Goal: Complete application form: Complete application form

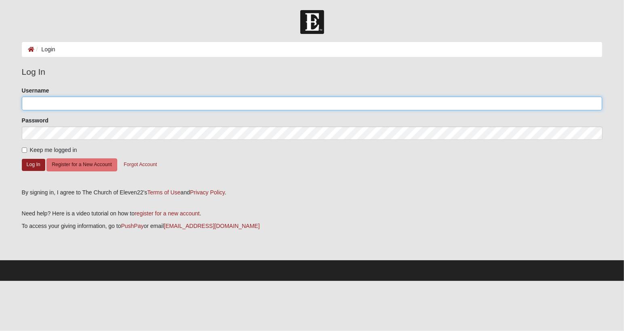
type input "NancyFout"
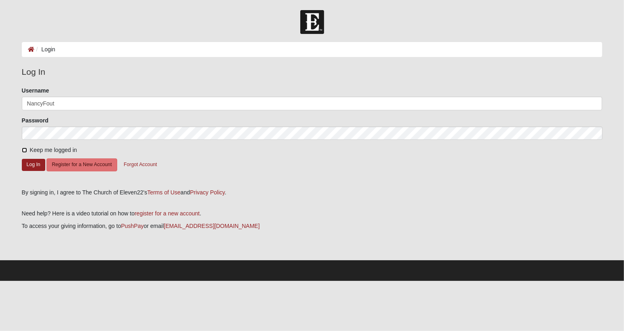
click at [25, 149] on input "Keep me logged in" at bounding box center [24, 149] width 5 height 5
checkbox input "true"
click at [31, 167] on button "Log In" at bounding box center [33, 165] width 23 height 12
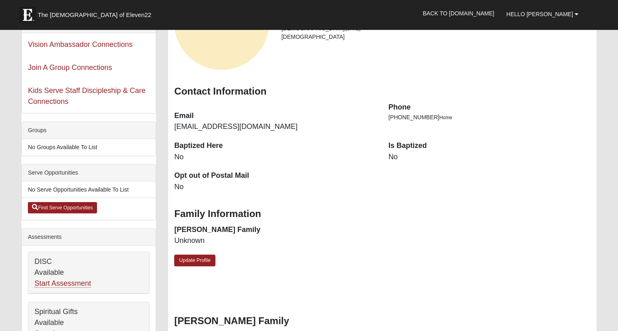
scroll to position [104, 0]
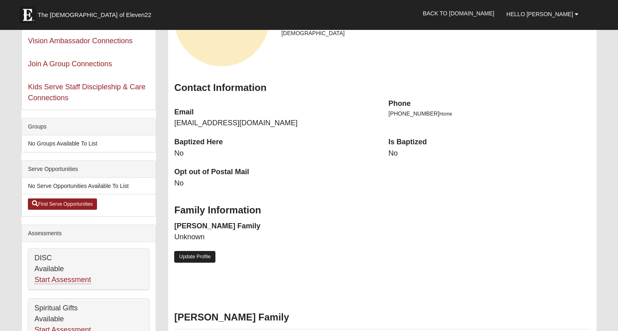
click at [202, 256] on link "Update Profile" at bounding box center [194, 257] width 41 height 12
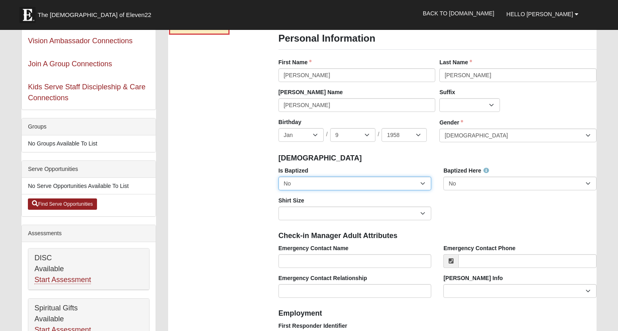
click at [421, 177] on select "No Yes" at bounding box center [354, 184] width 153 height 14
select select "True"
click at [278, 177] on select "No Yes" at bounding box center [354, 184] width 153 height 14
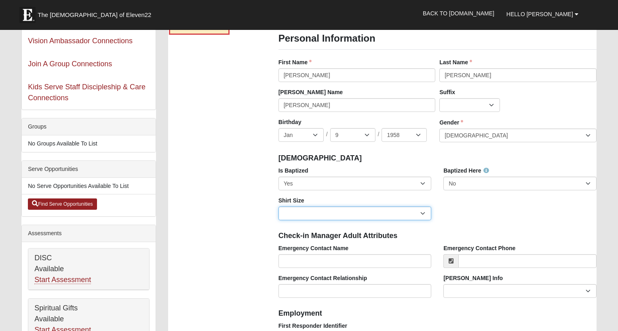
click at [423, 206] on select "Adult Small Adult Medium Adult Large Adult XL Adult XXL Adult 3XL Adult 4XL You…" at bounding box center [354, 213] width 153 height 14
select select "Adult Medium"
click at [278, 206] on select "Adult Small Adult Medium Adult Large Adult XL Adult XXL Adult 3XL Adult 4XL You…" at bounding box center [354, 213] width 153 height 14
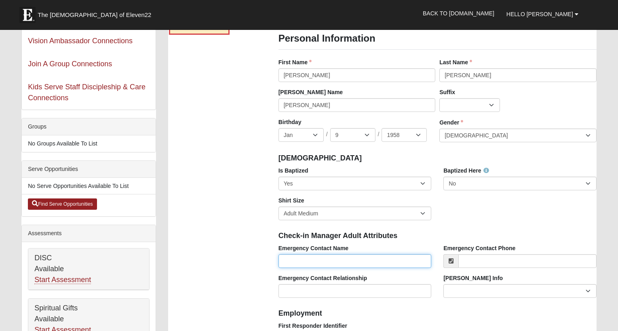
click at [365, 261] on input "Emergency Contact Name" at bounding box center [354, 261] width 153 height 14
type input "John Fout"
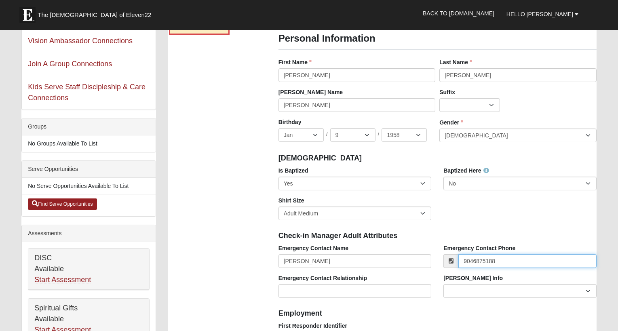
type input "(904) 687-5188"
type input "164 Pelican Reef Drive"
type input "Saint Augustine, FL"
type input "32080"
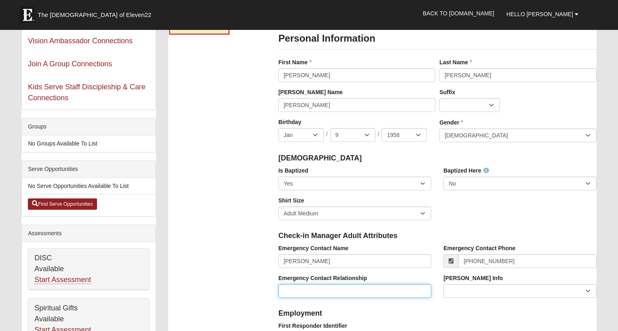
click at [307, 289] on input "Emergency Contact Relationship" at bounding box center [354, 291] width 153 height 14
type input "Husband"
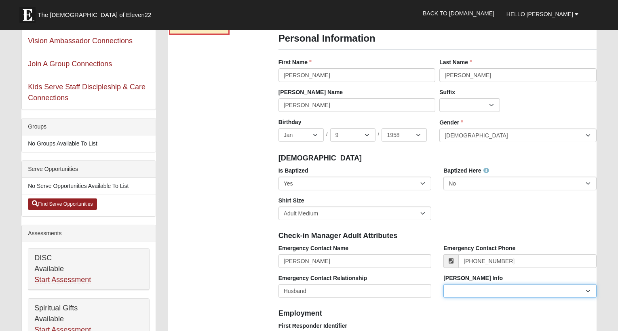
click at [577, 291] on select "Current Foster Child Current Foster Parent Former Foster Child Former Foster Pa…" at bounding box center [519, 291] width 153 height 14
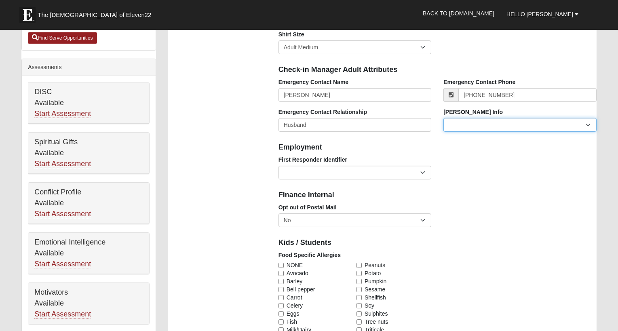
scroll to position [272, 0]
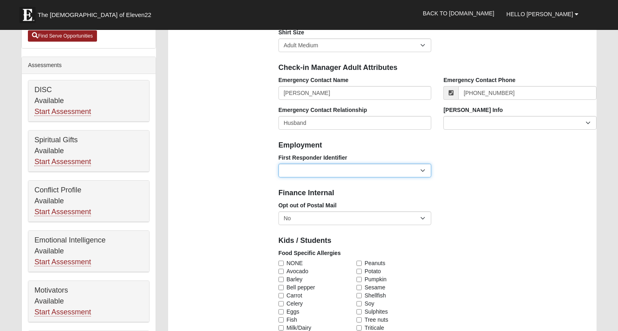
click at [423, 169] on select "EMT | Paramedic | Medical Firefighter | Fire Department Police Officer | Sherif…" at bounding box center [354, 171] width 153 height 14
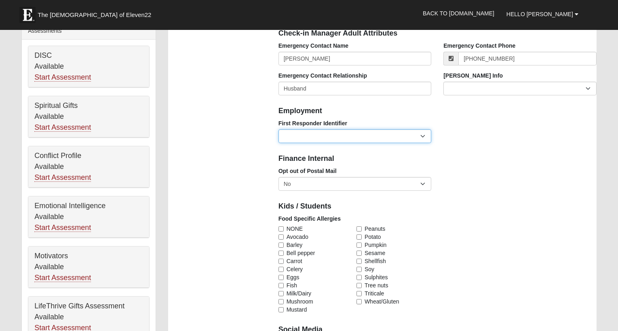
scroll to position [328, 0]
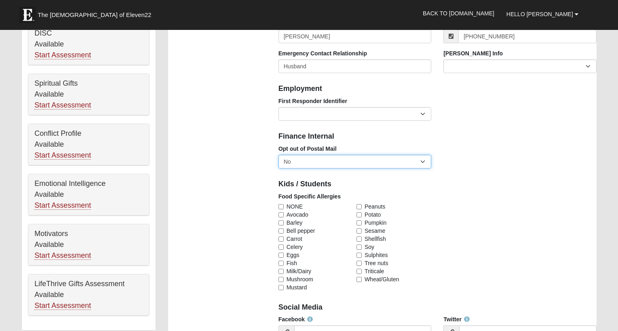
click at [420, 158] on select "No Yes" at bounding box center [354, 162] width 153 height 14
select select "True"
click at [278, 155] on select "No Yes" at bounding box center [354, 162] width 153 height 14
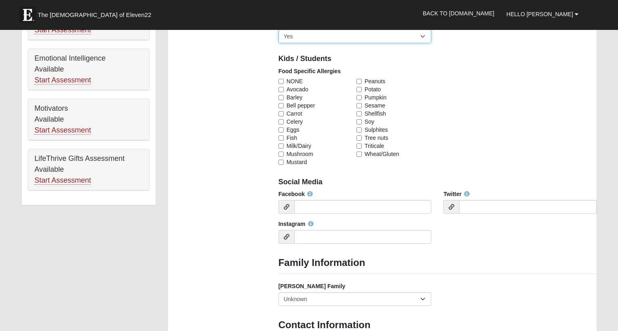
scroll to position [461, 0]
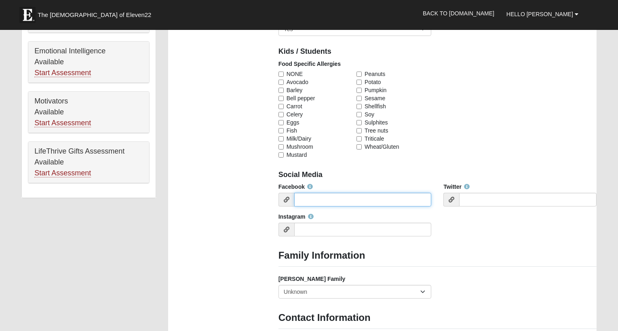
click at [374, 200] on input "Facebook" at bounding box center [362, 200] width 137 height 14
type input "n"
type input "[PERSON_NAME]"
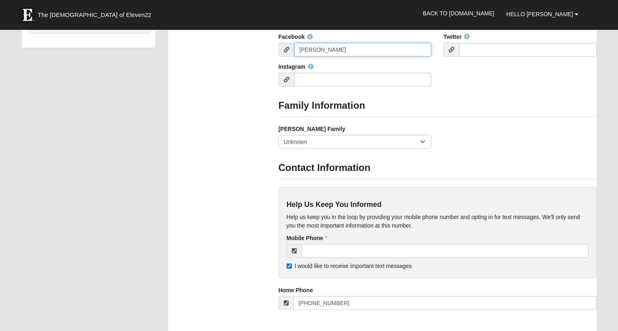
scroll to position [612, 0]
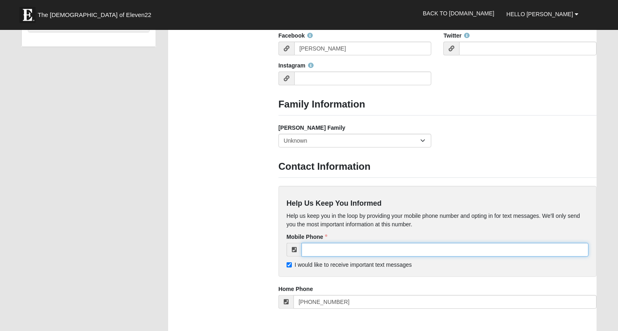
click at [398, 249] on input "tel" at bounding box center [444, 250] width 287 height 14
type input "[PHONE_NUMBER]"
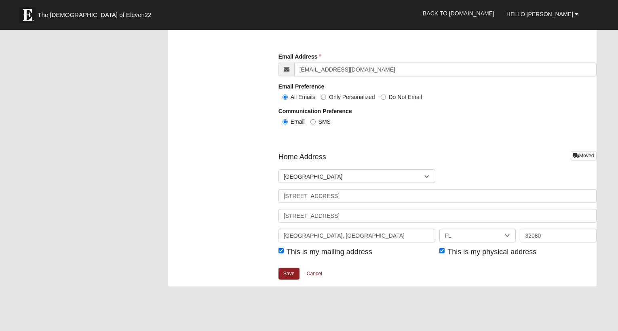
scroll to position [894, 0]
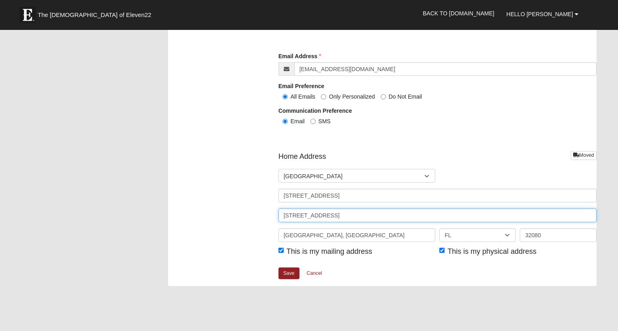
click at [372, 212] on input "[STREET_ADDRESS]" at bounding box center [437, 215] width 318 height 14
type input "1"
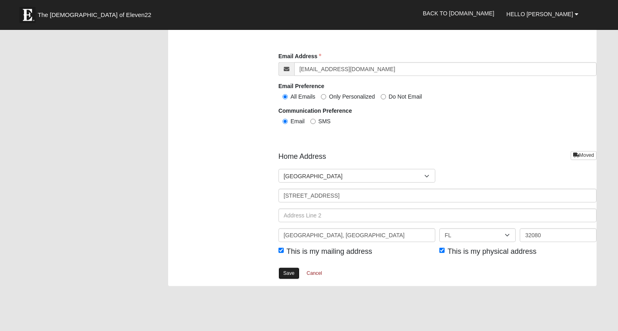
click at [289, 273] on link "Save" at bounding box center [288, 273] width 21 height 12
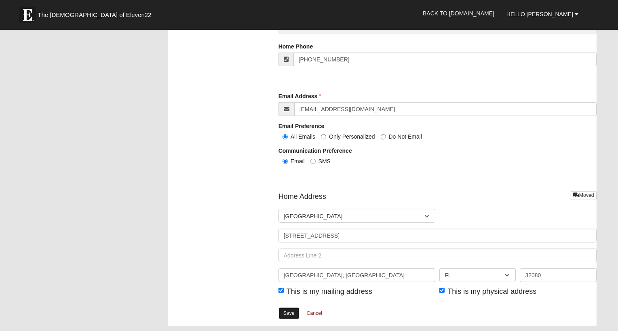
scroll to position [0, 0]
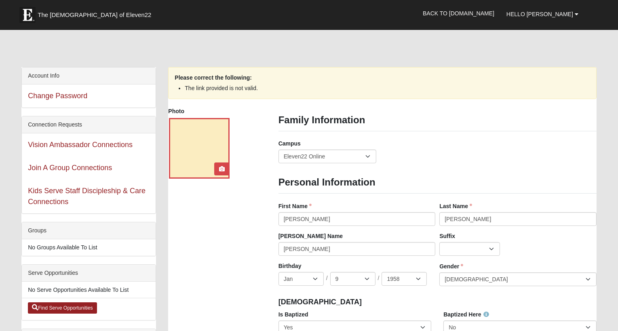
click at [200, 143] on div at bounding box center [199, 148] width 61 height 61
click at [222, 167] on icon at bounding box center [222, 169] width 6 height 6
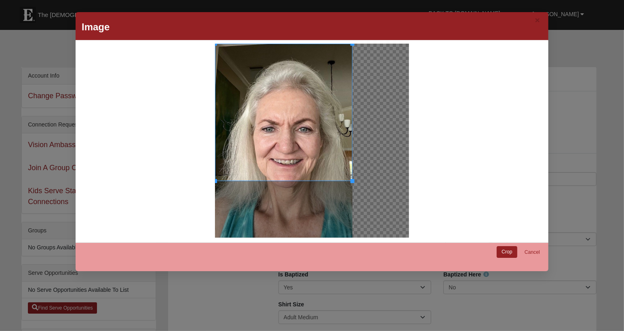
click at [534, 257] on link "Cancel" at bounding box center [532, 252] width 26 height 13
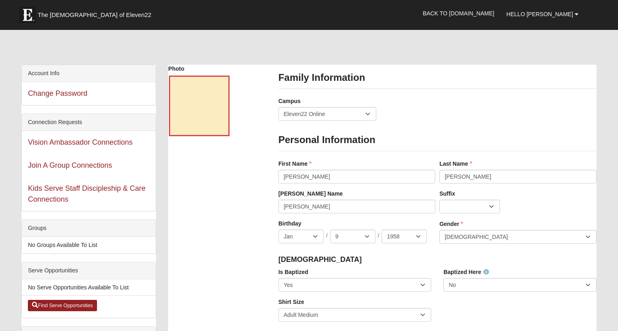
scroll to position [1, 0]
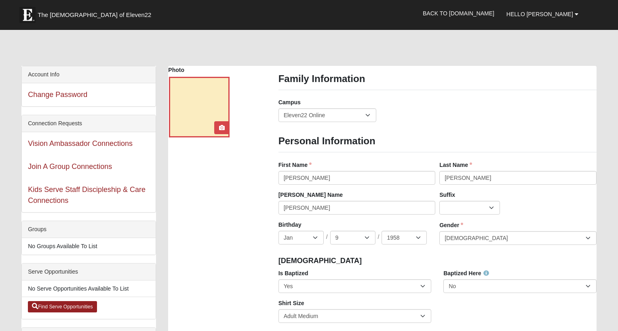
click at [198, 117] on div at bounding box center [199, 107] width 61 height 61
click at [221, 127] on icon at bounding box center [222, 128] width 6 height 6
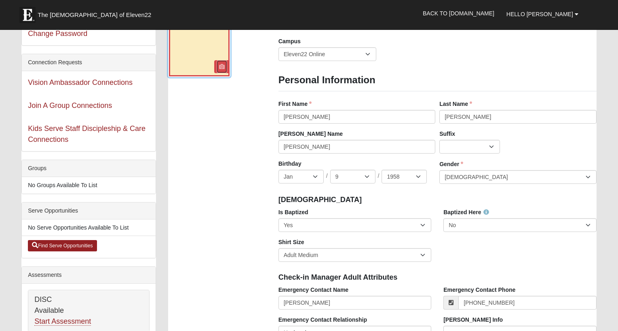
scroll to position [67, 0]
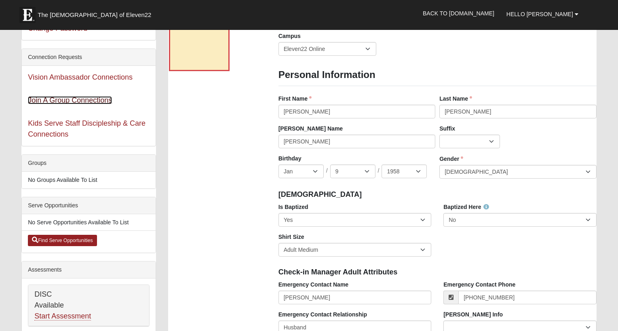
click at [95, 100] on link "Join A Group Connections" at bounding box center [70, 100] width 84 height 8
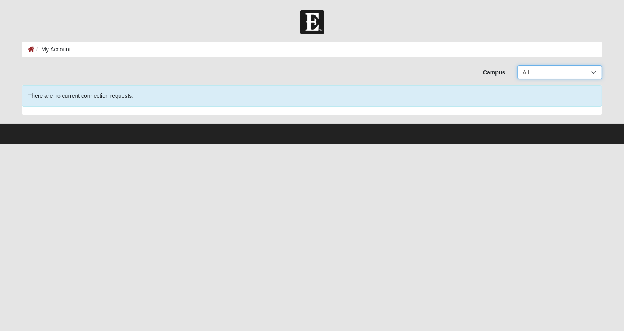
click at [557, 71] on select "All Arlington Baymeadows Eleven22 Online Fleming Island Jesup Mandarin North Ja…" at bounding box center [559, 72] width 85 height 14
select select "19"
click at [517, 65] on select "All Arlington Baymeadows Eleven22 Online Fleming Island Jesup Mandarin North Ja…" at bounding box center [559, 72] width 85 height 14
click at [32, 49] on icon at bounding box center [31, 49] width 6 height 6
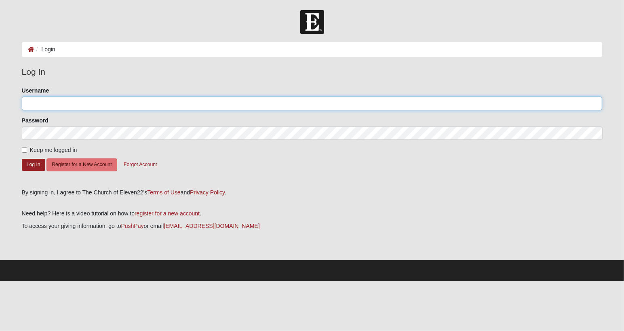
type input "NancyFout"
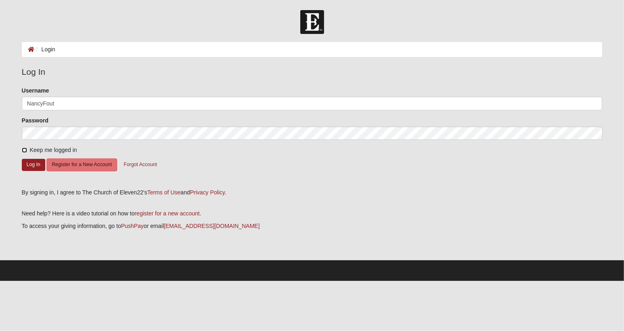
click at [23, 150] on input "Keep me logged in" at bounding box center [24, 149] width 5 height 5
checkbox input "true"
click at [35, 161] on button "Log In" at bounding box center [33, 165] width 23 height 12
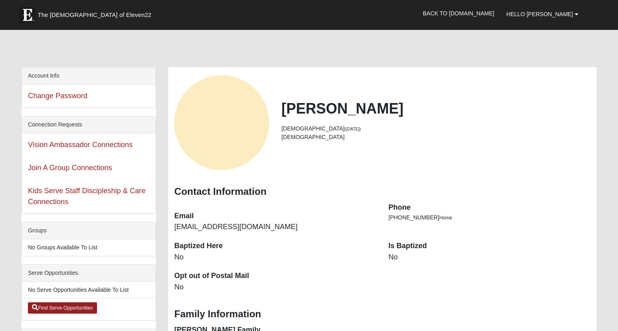
click at [416, 251] on dl "Is Baptized No" at bounding box center [489, 251] width 202 height 21
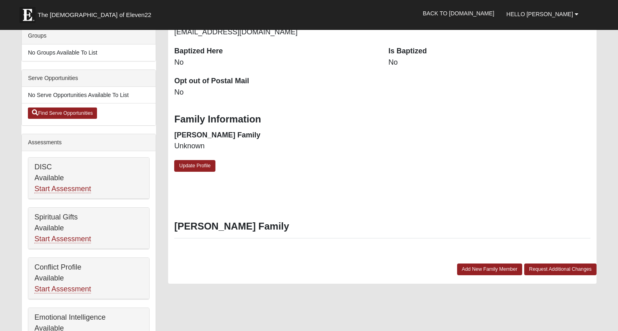
scroll to position [196, 0]
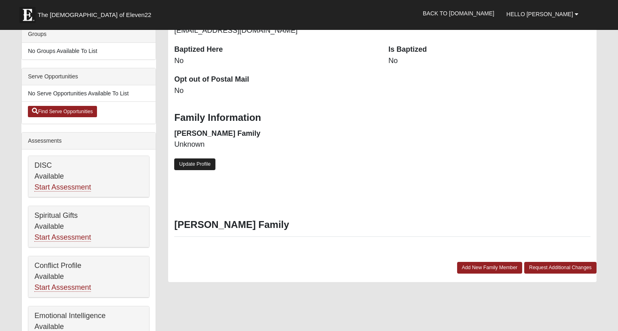
click at [210, 165] on link "Update Profile" at bounding box center [194, 164] width 41 height 12
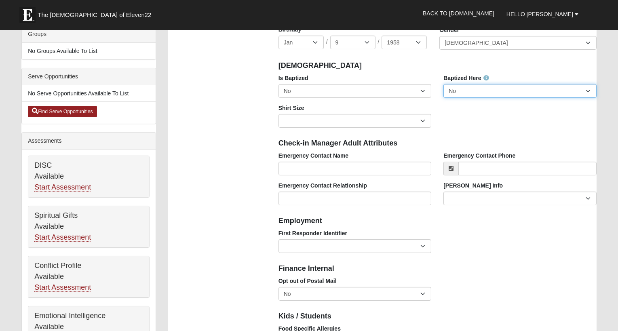
click at [585, 93] on select "No Yes" at bounding box center [519, 91] width 153 height 14
select select "True"
click at [443, 84] on select "No Yes" at bounding box center [519, 91] width 153 height 14
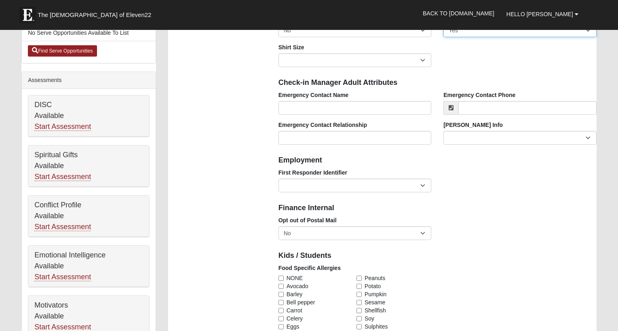
scroll to position [262, 0]
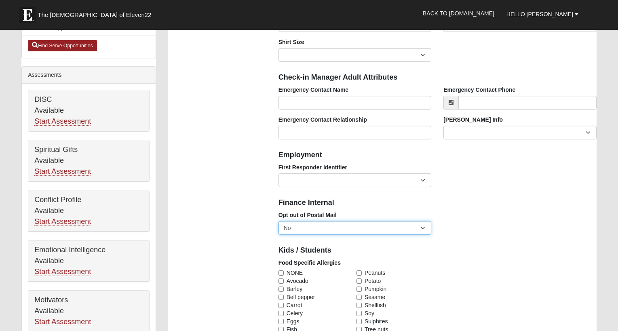
click at [425, 234] on select "No Yes" at bounding box center [354, 228] width 153 height 14
click at [423, 227] on select "No Yes" at bounding box center [354, 228] width 153 height 14
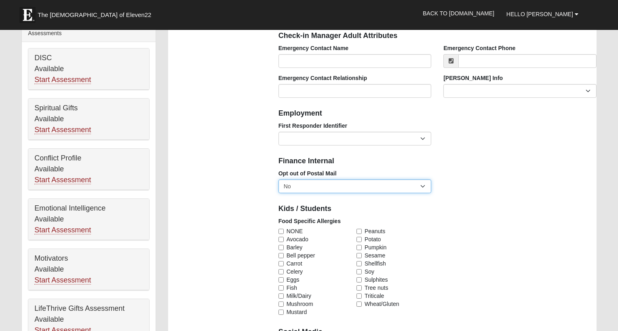
scroll to position [305, 0]
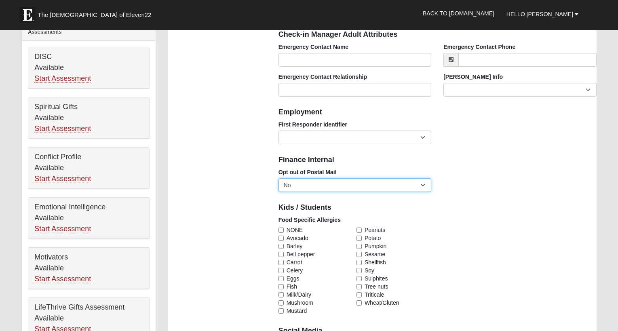
click at [421, 184] on select "No Yes" at bounding box center [354, 185] width 153 height 14
select select "True"
click at [278, 178] on select "No Yes" at bounding box center [354, 185] width 153 height 14
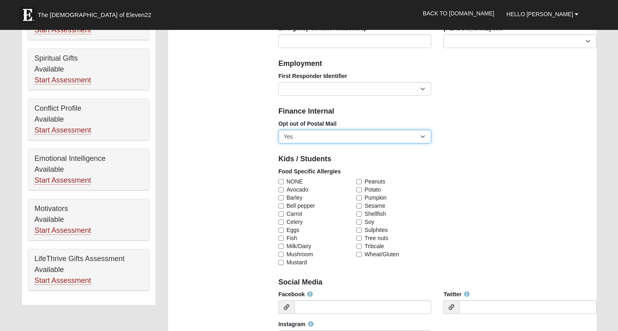
scroll to position [355, 0]
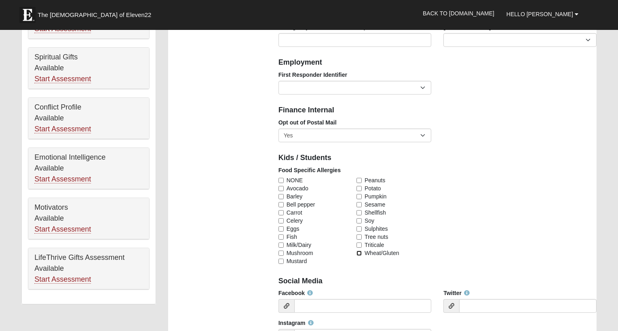
click at [359, 252] on input "Wheat/Gluten" at bounding box center [358, 252] width 5 height 5
checkbox input "true"
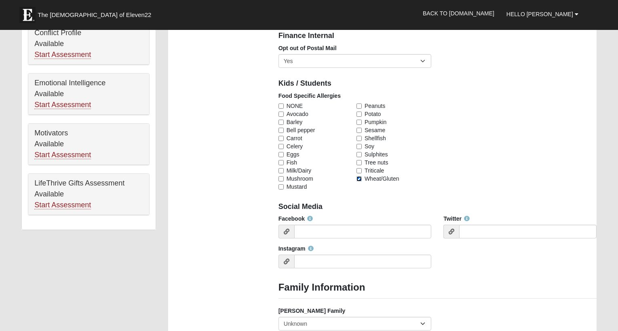
scroll to position [430, 0]
click at [357, 231] on input "Facebook" at bounding box center [362, 231] width 137 height 14
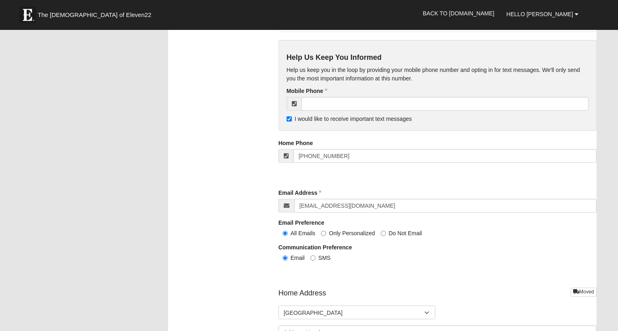
scroll to position [758, 0]
type input "Nancy Fout"
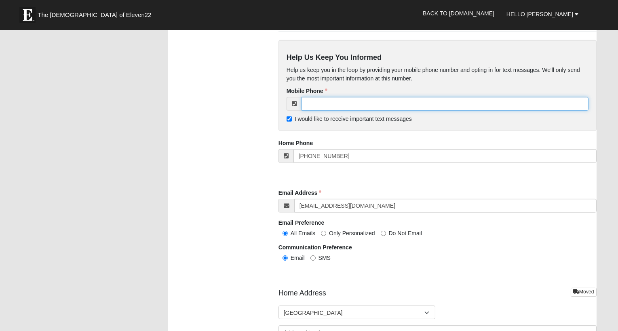
click at [378, 104] on input "tel" at bounding box center [444, 104] width 287 height 14
type input "[PHONE_NUMBER]"
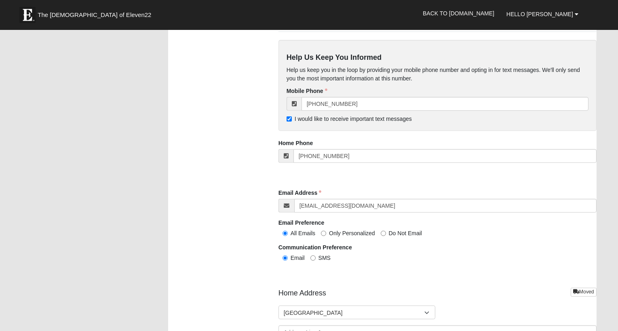
type input "John Fout"
type input "(904) 687-5188"
type input "Husband"
type input "164 Pelican Reef Drive"
type input "Saint Augustine, FL"
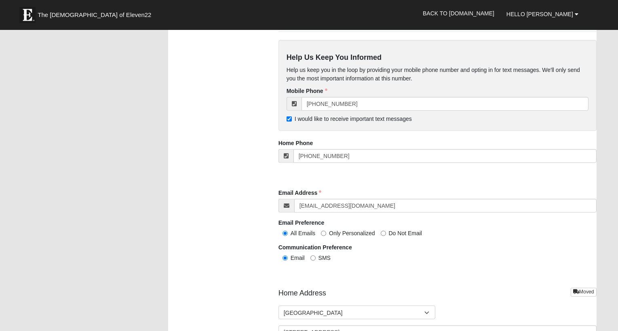
type input "32080"
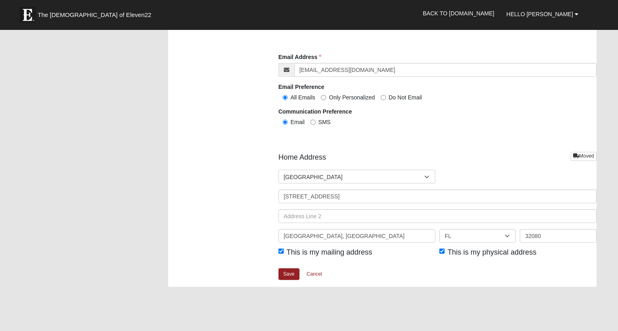
scroll to position [895, 0]
click at [282, 275] on link "Save" at bounding box center [288, 273] width 21 height 12
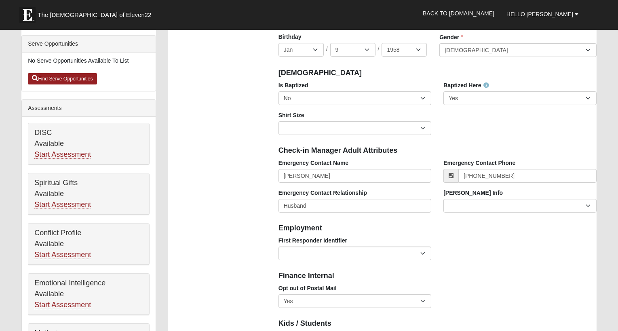
scroll to position [229, 0]
click at [422, 97] on select "No Yes" at bounding box center [354, 98] width 153 height 14
select select "True"
click at [278, 91] on select "No Yes" at bounding box center [354, 98] width 153 height 14
click at [583, 95] on select "No Yes" at bounding box center [519, 98] width 153 height 14
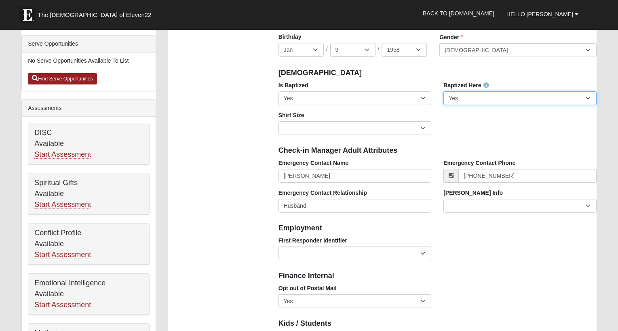
select select "False"
click at [443, 91] on select "No Yes" at bounding box center [519, 98] width 153 height 14
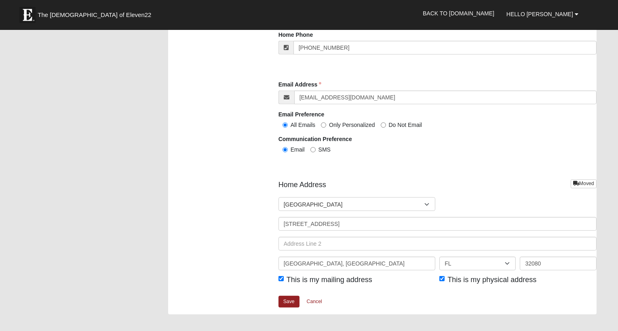
scroll to position [907, 0]
click at [287, 297] on link "Save" at bounding box center [288, 301] width 21 height 12
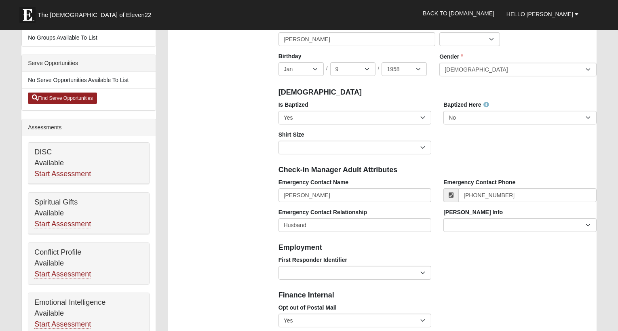
scroll to position [210, 0]
click at [417, 148] on select "Adult Small Adult Medium Adult Large Adult XL Adult XXL Adult 3XL Adult 4XL You…" at bounding box center [354, 147] width 153 height 14
select select "Adult Medium"
click at [278, 140] on select "Adult Small Adult Medium Adult Large Adult XL Adult XXL Adult 3XL Adult 4XL You…" at bounding box center [354, 147] width 153 height 14
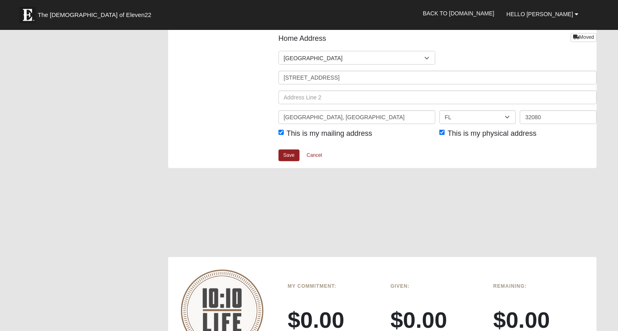
scroll to position [1053, 0]
click at [283, 157] on link "Save" at bounding box center [288, 155] width 21 height 12
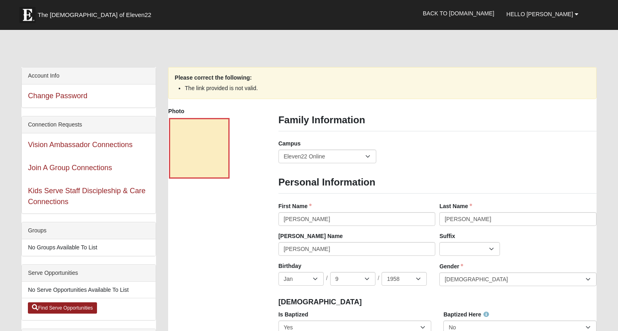
click at [88, 244] on li "No Groups Available To List" at bounding box center [89, 247] width 134 height 17
click at [89, 250] on li "No Groups Available To List" at bounding box center [89, 247] width 134 height 17
click at [86, 274] on div "Serve Opportunities" at bounding box center [89, 273] width 134 height 17
click at [75, 287] on li "No Serve Opportunities Available To List" at bounding box center [89, 290] width 134 height 17
click at [82, 307] on link "Find Serve Opportunities" at bounding box center [62, 307] width 69 height 11
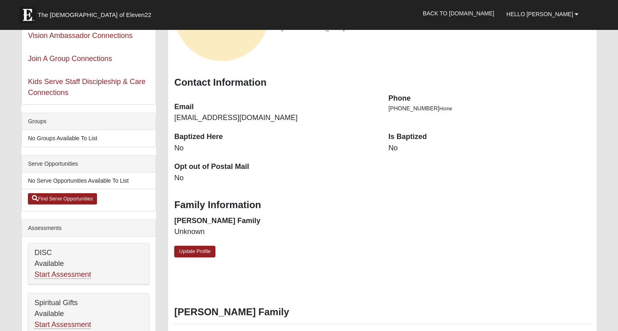
scroll to position [115, 0]
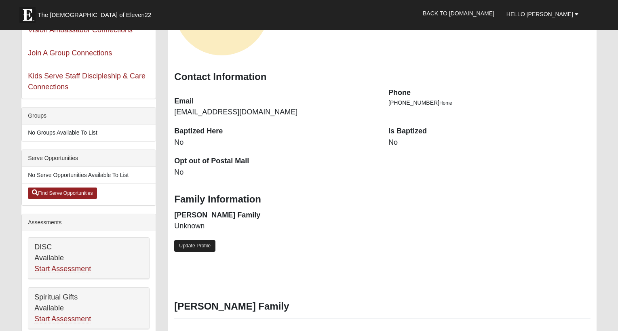
click at [208, 248] on link "Update Profile" at bounding box center [194, 246] width 41 height 12
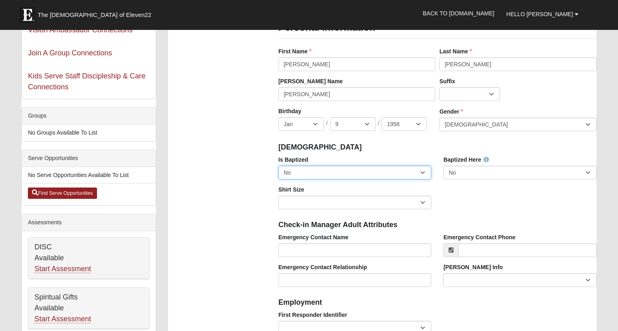
click at [422, 175] on select "No Yes" at bounding box center [354, 173] width 153 height 14
select select "True"
click at [278, 166] on select "No Yes" at bounding box center [354, 173] width 153 height 14
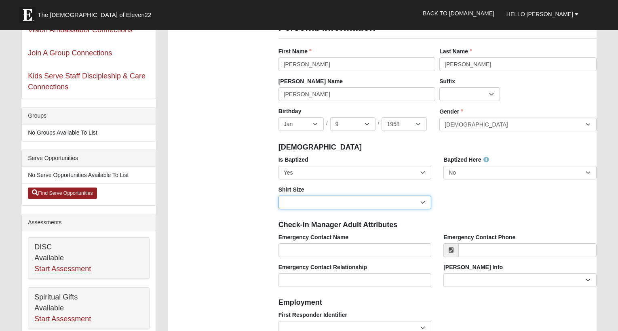
click at [392, 204] on select "Adult Small Adult Medium Adult Large Adult XL Adult XXL Adult 3XL Adult 4XL You…" at bounding box center [354, 203] width 153 height 14
select select "Adult Medium"
click at [278, 196] on select "Adult Small Adult Medium Adult Large Adult XL Adult XXL Adult 3XL Adult 4XL You…" at bounding box center [354, 203] width 153 height 14
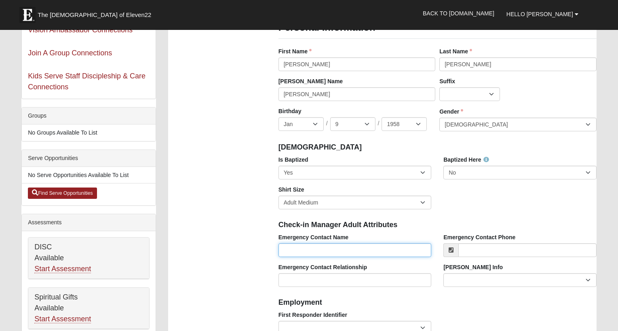
click at [374, 248] on input "Emergency Contact Name" at bounding box center [354, 250] width 153 height 14
type input "Nancy A Fout"
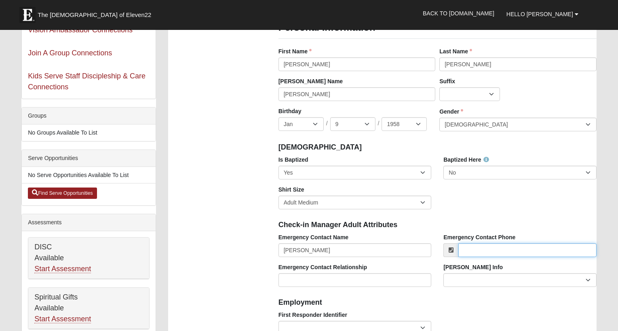
type input "3046126976"
type input "164 Pelican Reef Drive"
type input "St. Augustine"
type input "32080"
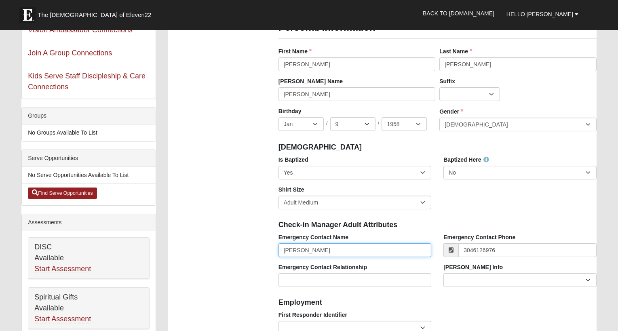
type input "[PHONE_NUMBER]"
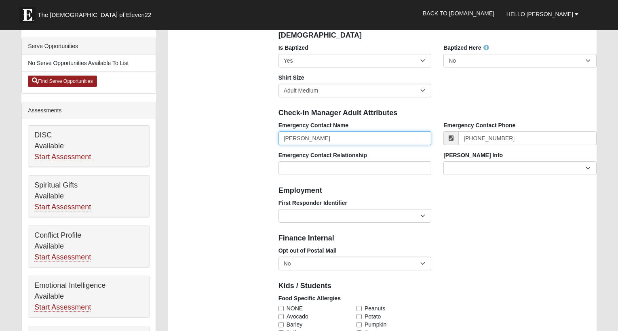
scroll to position [227, 0]
type input "N"
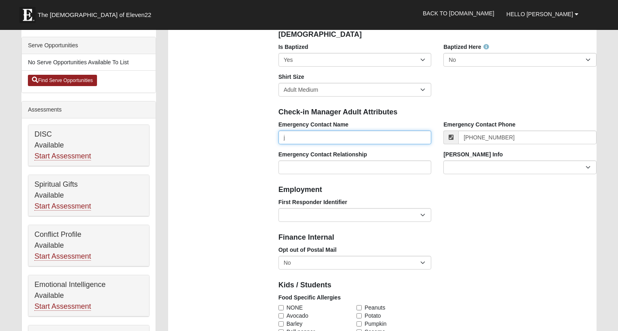
type input "John Fout"
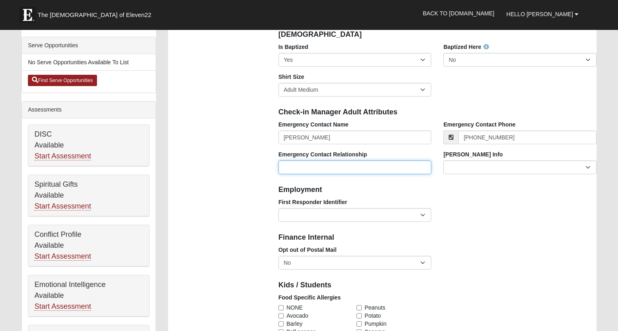
type input "Husband"
type input "Nancy Fout"
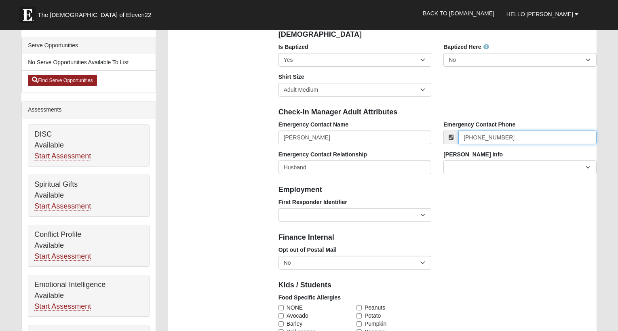
click at [513, 139] on input "[PHONE_NUMBER]" at bounding box center [527, 137] width 138 height 14
type input "("
click at [486, 139] on input "Emergency Contact Phone" at bounding box center [527, 137] width 138 height 14
type input "(904) 687-5188"
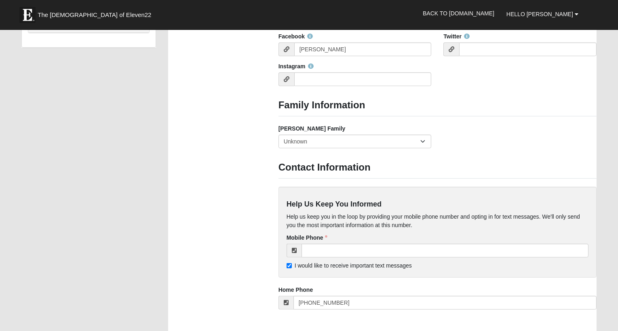
scroll to position [612, 0]
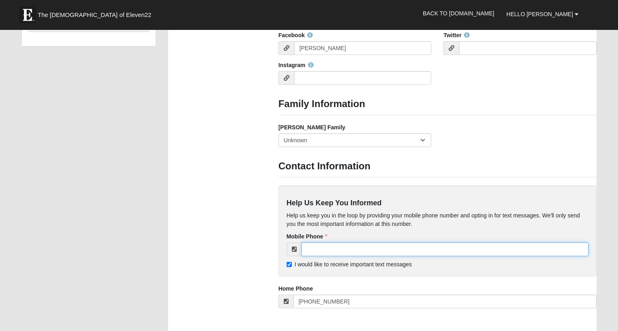
click at [325, 248] on input "tel" at bounding box center [444, 249] width 287 height 14
type input "[PHONE_NUMBER]"
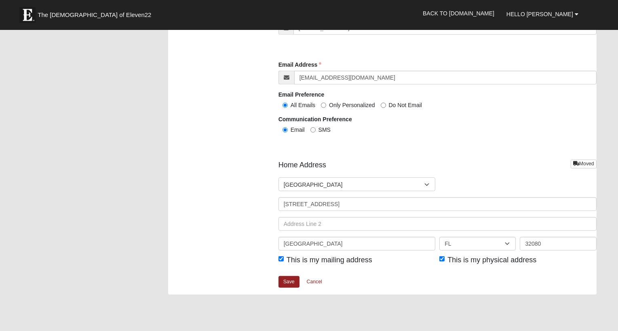
scroll to position [889, 0]
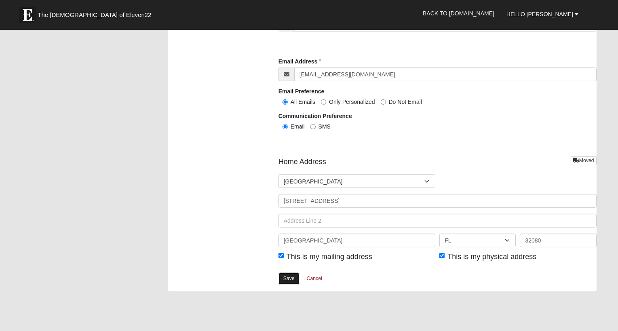
click at [283, 281] on link "Save" at bounding box center [288, 279] width 21 height 12
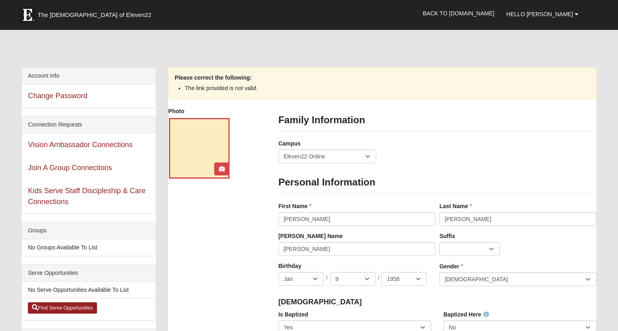
click at [194, 143] on div at bounding box center [199, 148] width 61 height 61
click at [209, 149] on div at bounding box center [199, 148] width 61 height 61
click at [221, 167] on icon at bounding box center [222, 169] width 6 height 6
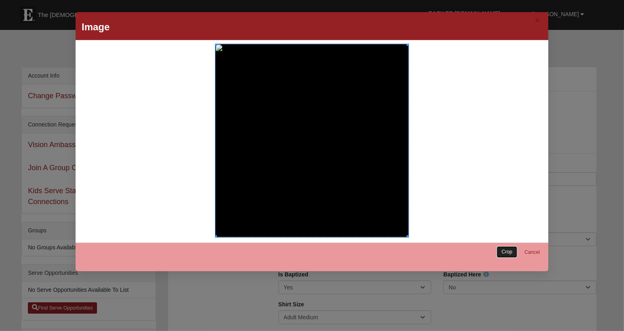
click at [504, 248] on link "Crop" at bounding box center [507, 252] width 21 height 12
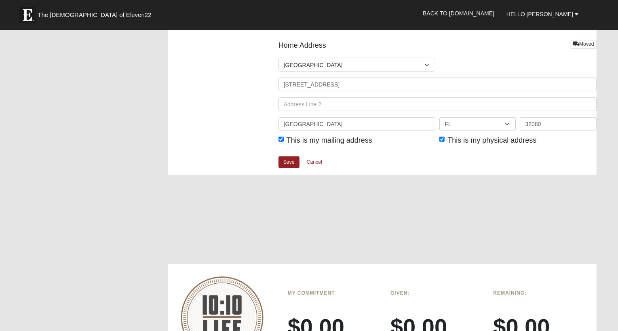
scroll to position [1007, 0]
click at [288, 161] on link "Save" at bounding box center [288, 161] width 21 height 12
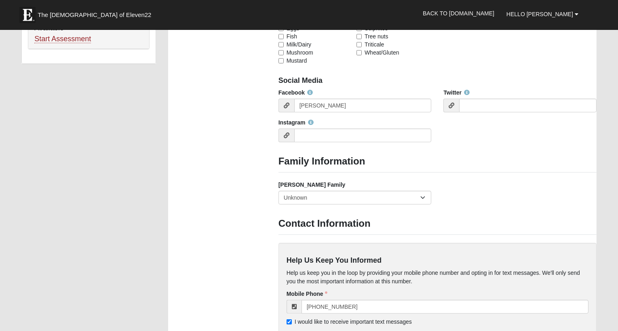
scroll to position [601, 0]
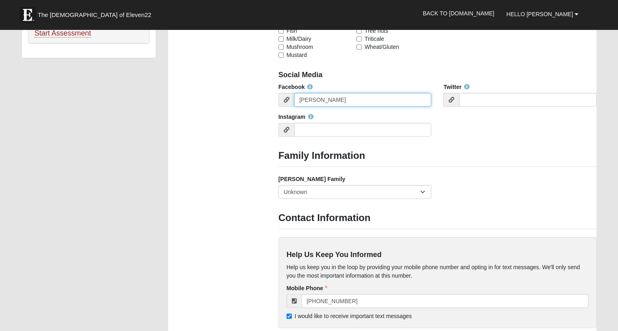
click at [347, 99] on input "Nancy Fout" at bounding box center [362, 100] width 137 height 14
type input "N"
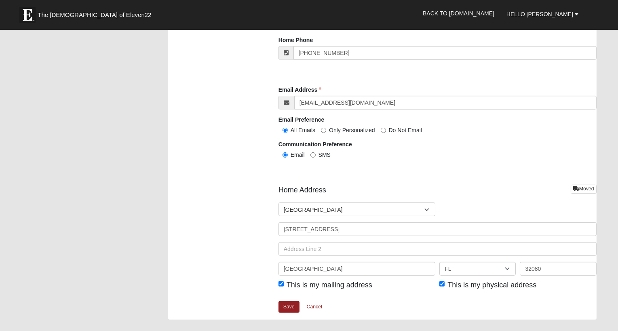
scroll to position [903, 0]
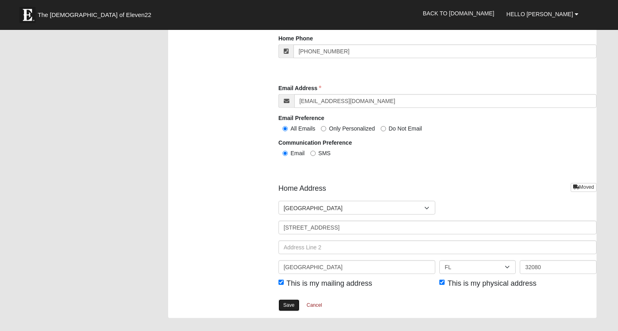
click at [286, 304] on link "Save" at bounding box center [288, 305] width 21 height 12
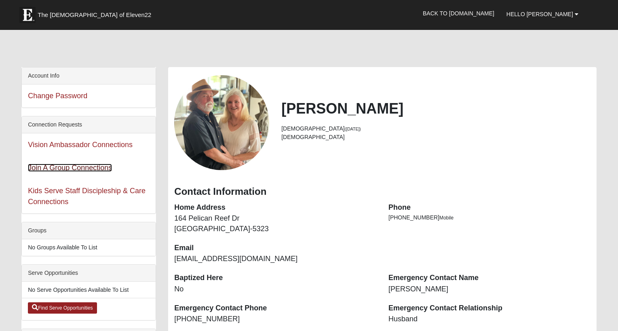
click at [94, 168] on link "Join A Group Connections" at bounding box center [70, 168] width 84 height 8
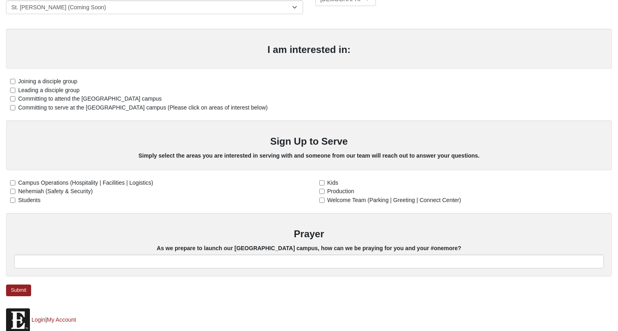
scroll to position [208, 0]
click at [13, 95] on input "Committing to attend the [GEOGRAPHIC_DATA] campus" at bounding box center [12, 97] width 5 height 5
checkbox input "true"
click at [322, 197] on input "Welcome Team (Parking | Greeting | Connect Center)" at bounding box center [321, 199] width 5 height 5
checkbox input "true"
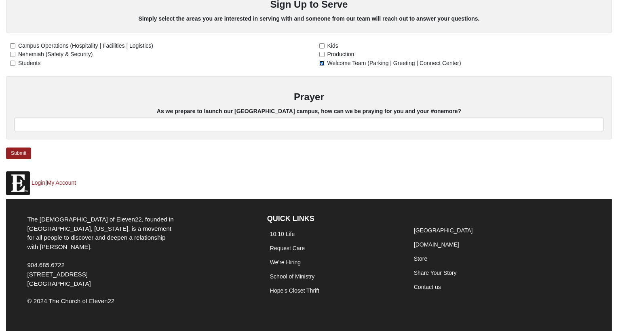
scroll to position [347, 0]
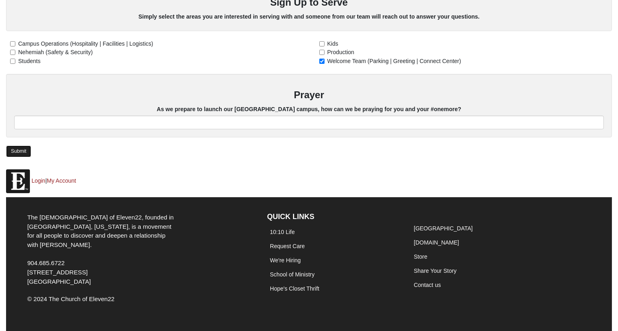
click at [20, 145] on link "Submit" at bounding box center [18, 151] width 25 height 12
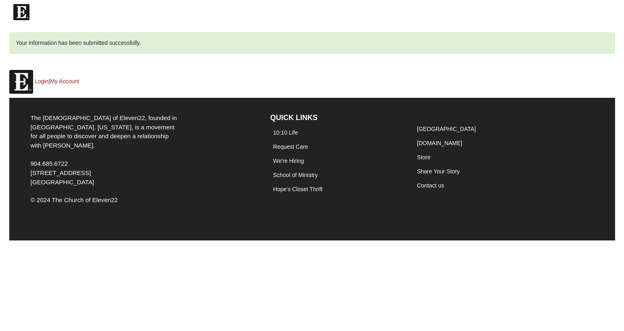
scroll to position [0, 0]
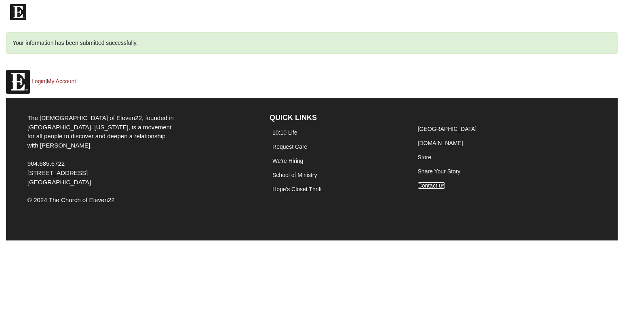
click at [429, 186] on link "Contact us" at bounding box center [431, 185] width 27 height 6
